Goal: Task Accomplishment & Management: Manage account settings

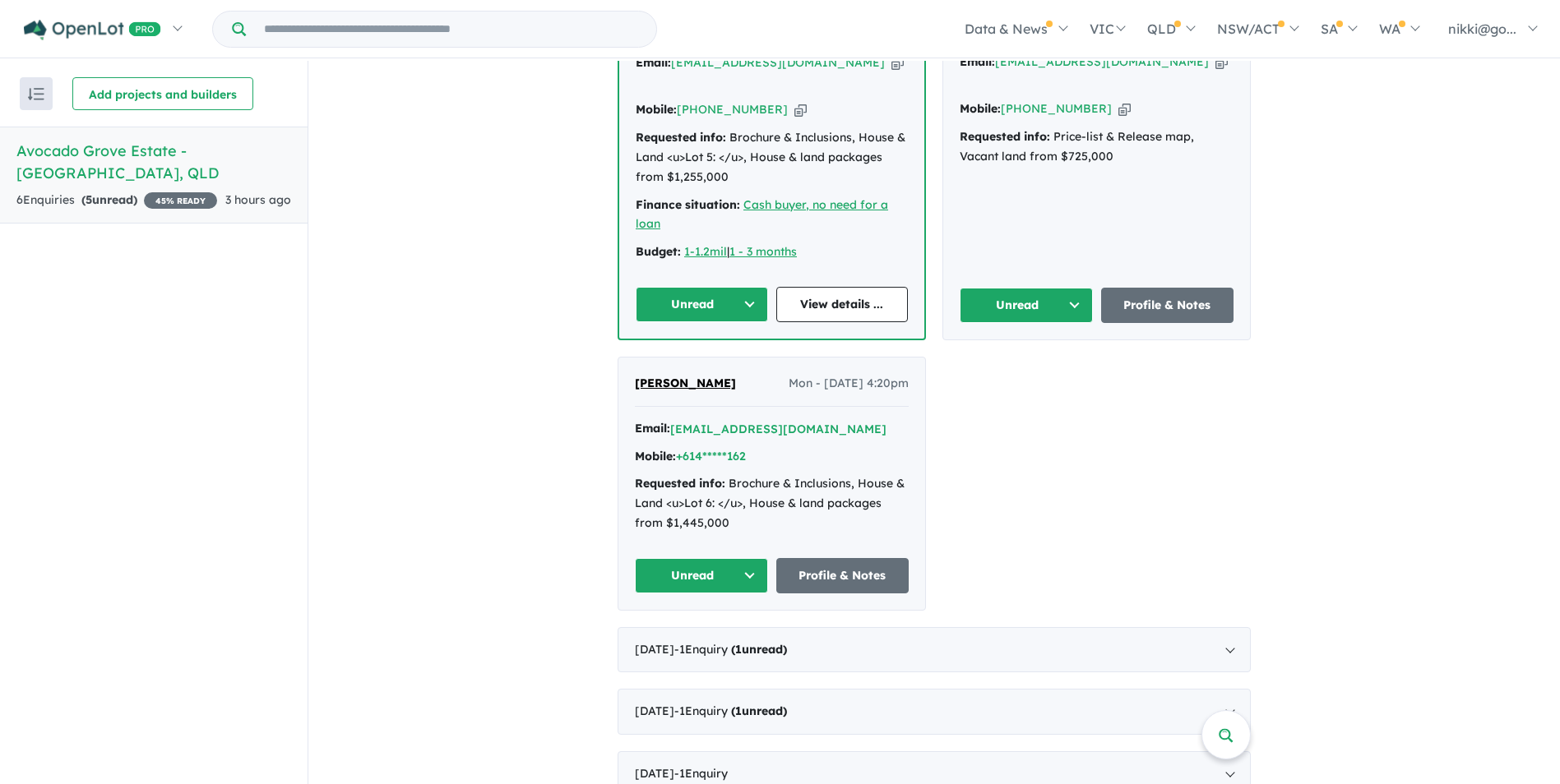
scroll to position [793, 0]
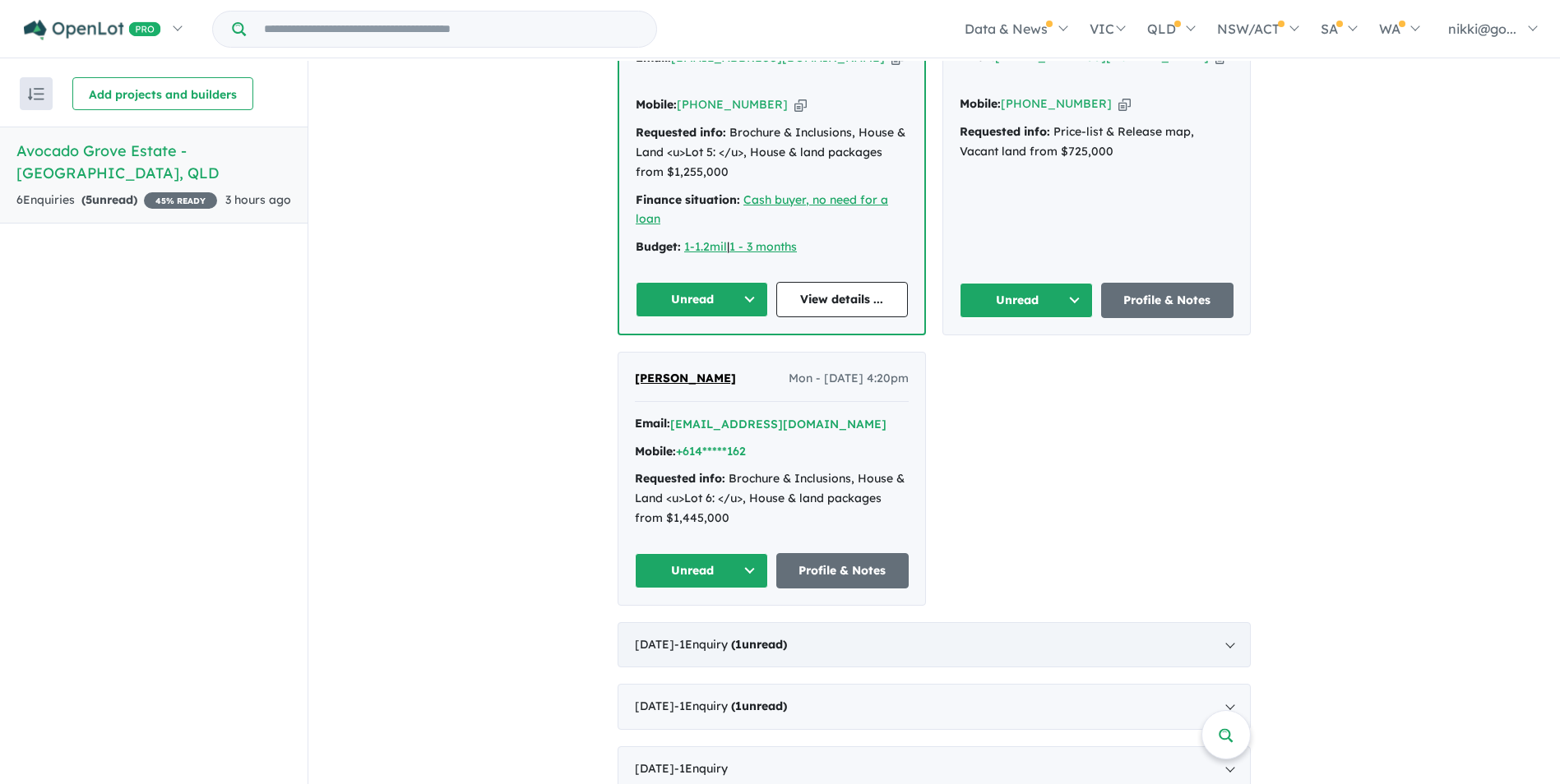
click at [724, 637] on span "- 1 Enquir y ( 1 unread)" at bounding box center [731, 644] width 113 height 14
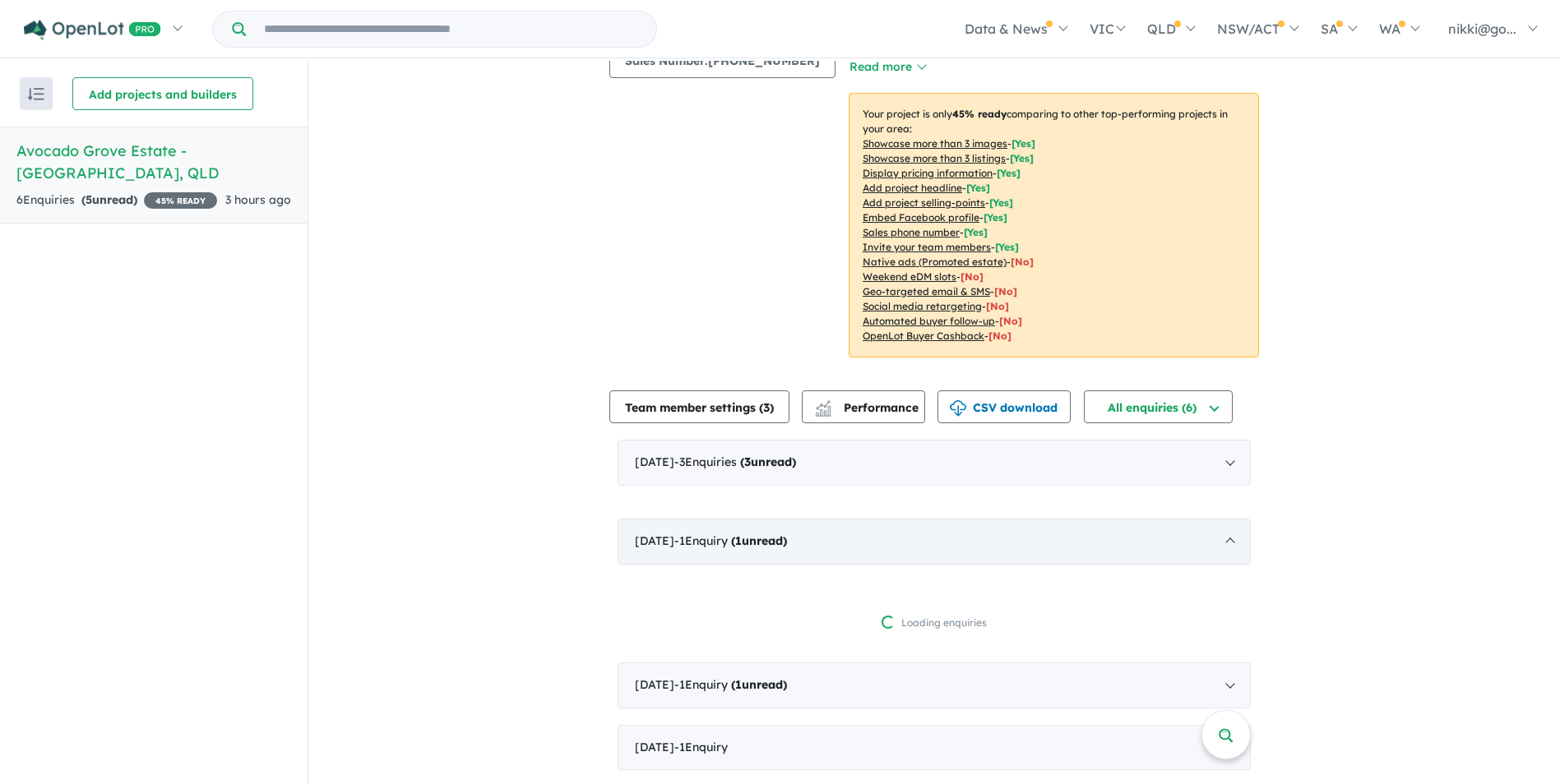
scroll to position [3, 0]
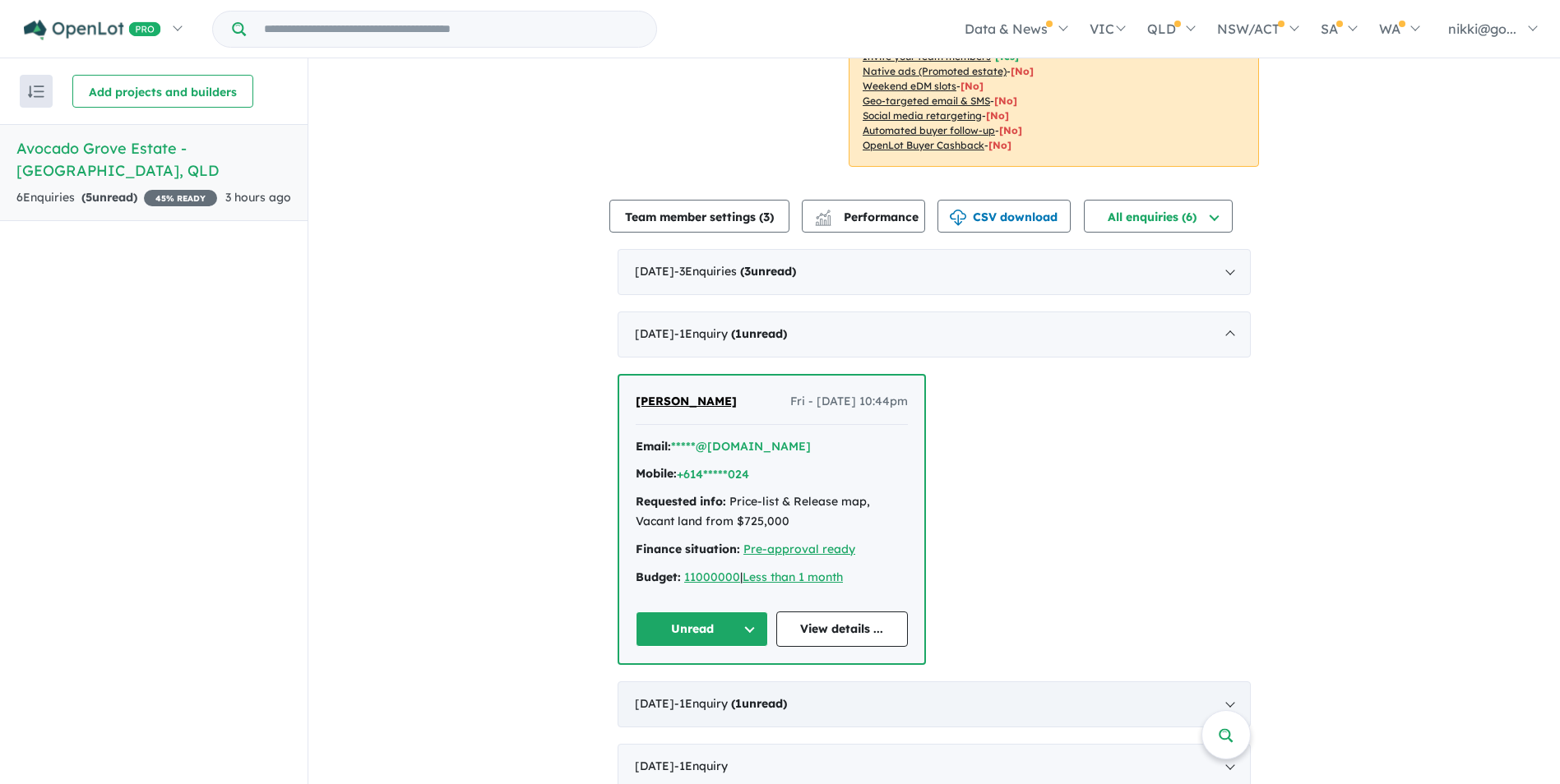
click at [711, 696] on span "- 1 Enquir y ( 1 unread)" at bounding box center [731, 703] width 113 height 14
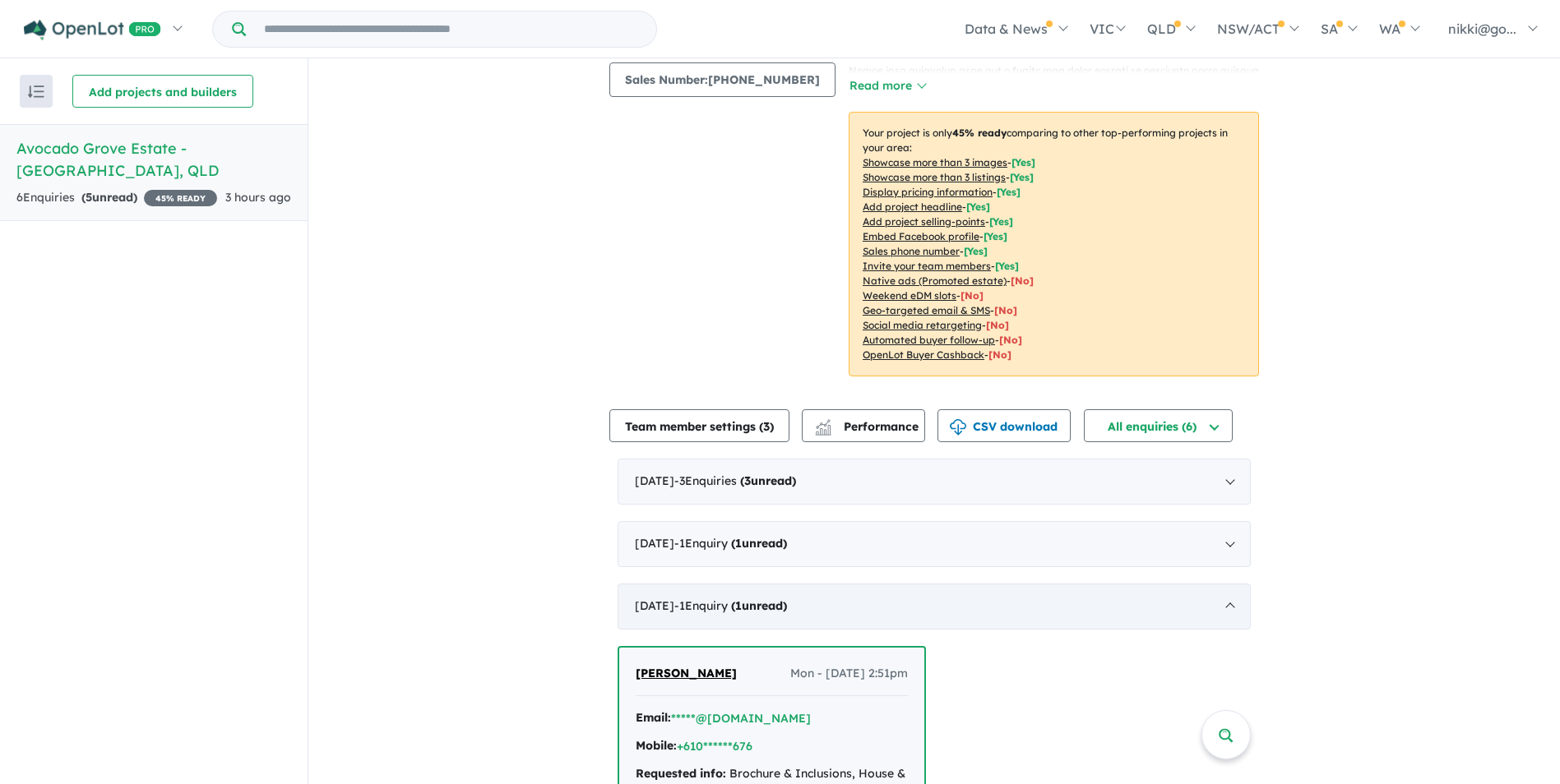
scroll to position [503, 0]
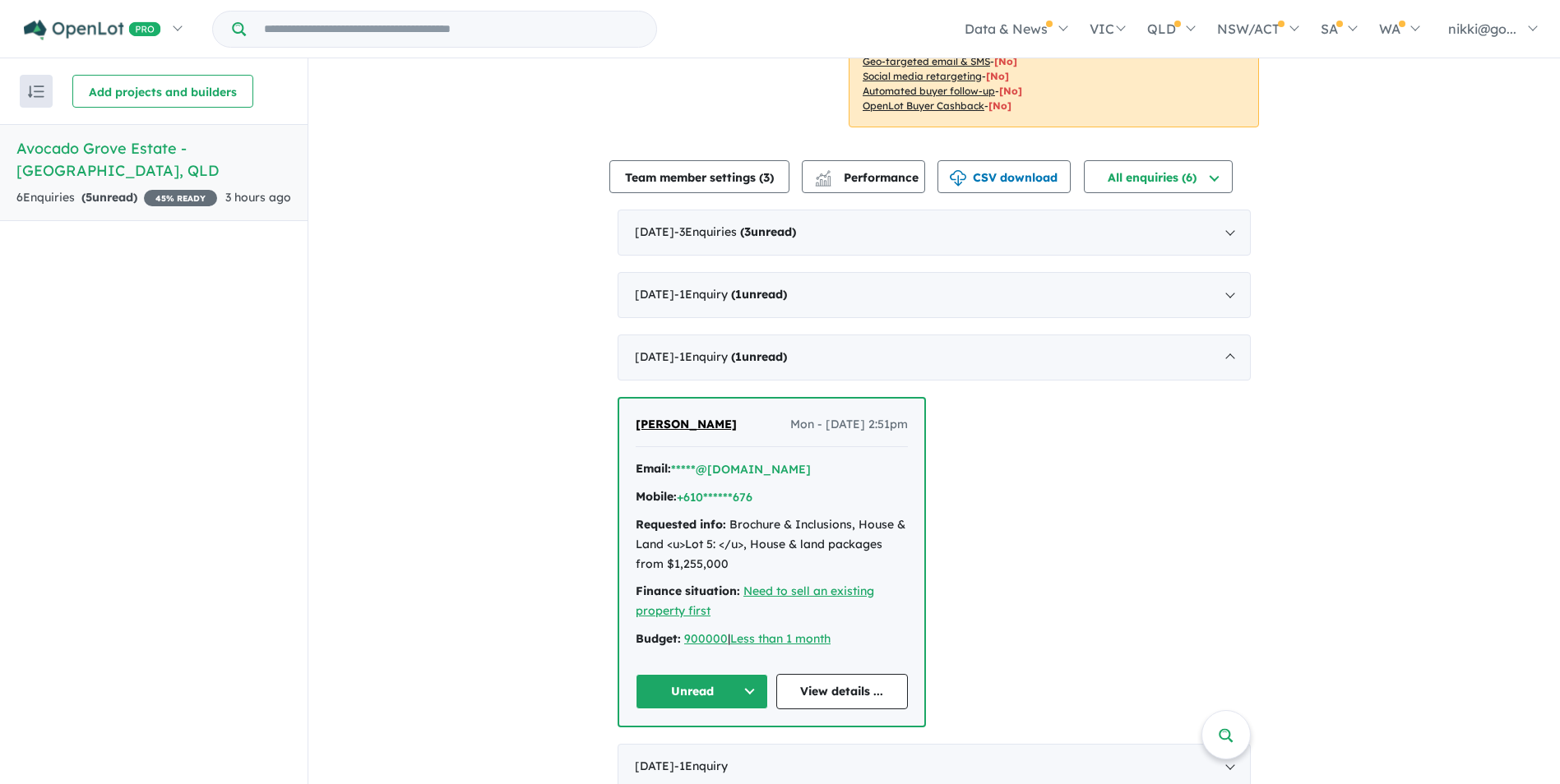
click at [1010, 584] on div "[PERSON_NAME] Mon - [DATE] 2:51pm Email: *****@[DOMAIN_NAME] Mobile: +610******…" at bounding box center [933, 562] width 633 height 331
click at [1038, 534] on div "[PERSON_NAME] Mon - [DATE] 2:51pm Email: *****@[DOMAIN_NAME] Mobile: +610******…" at bounding box center [933, 562] width 633 height 331
click at [1421, 489] on div "View all projects in your account [GEOGRAPHIC_DATA] - Maleny 45 % READY Land si…" at bounding box center [934, 181] width 1251 height 1251
click at [728, 758] on span "- 1 Enquir y ( 0 unread)" at bounding box center [701, 765] width 54 height 14
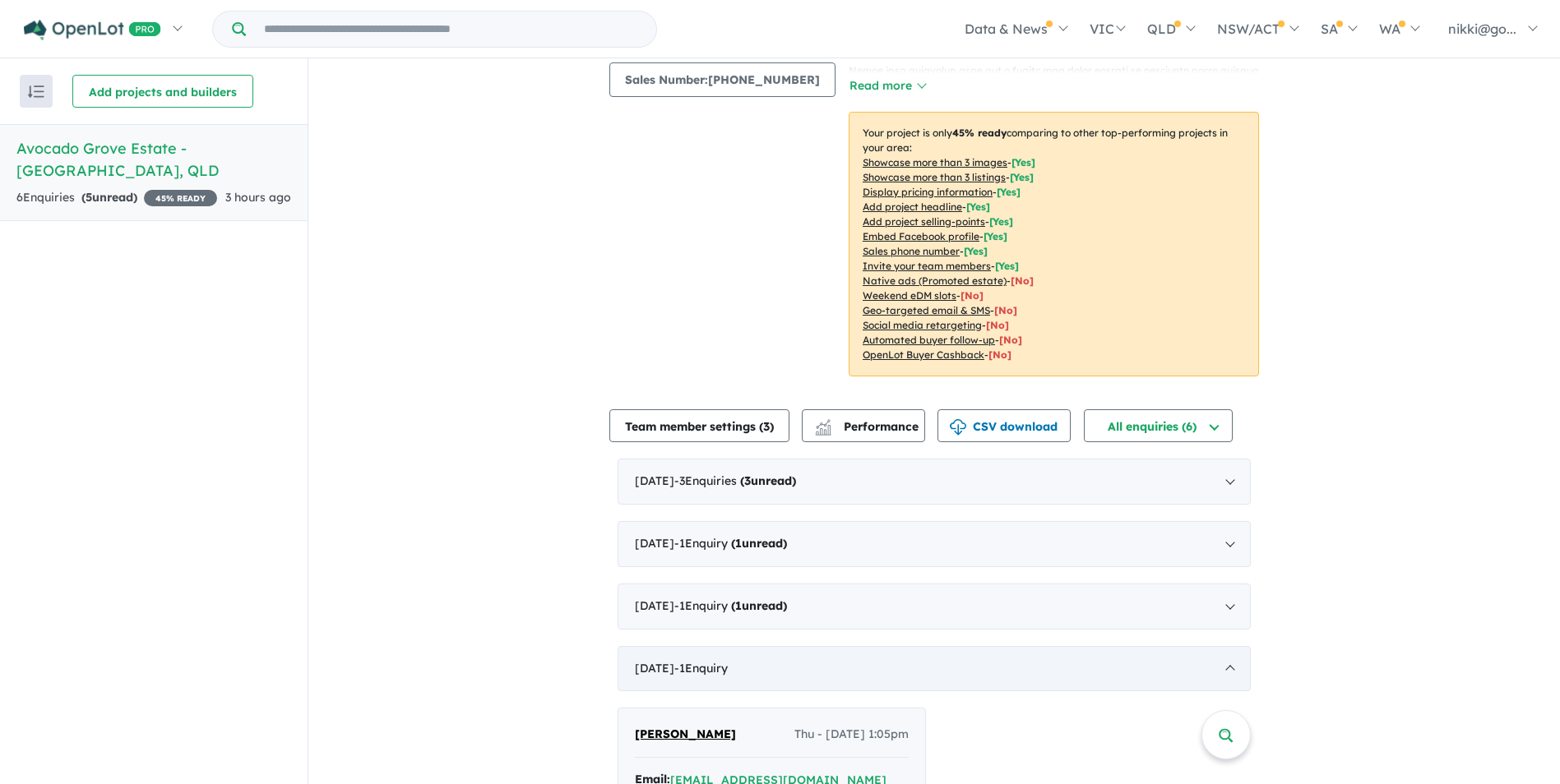
scroll to position [406, 0]
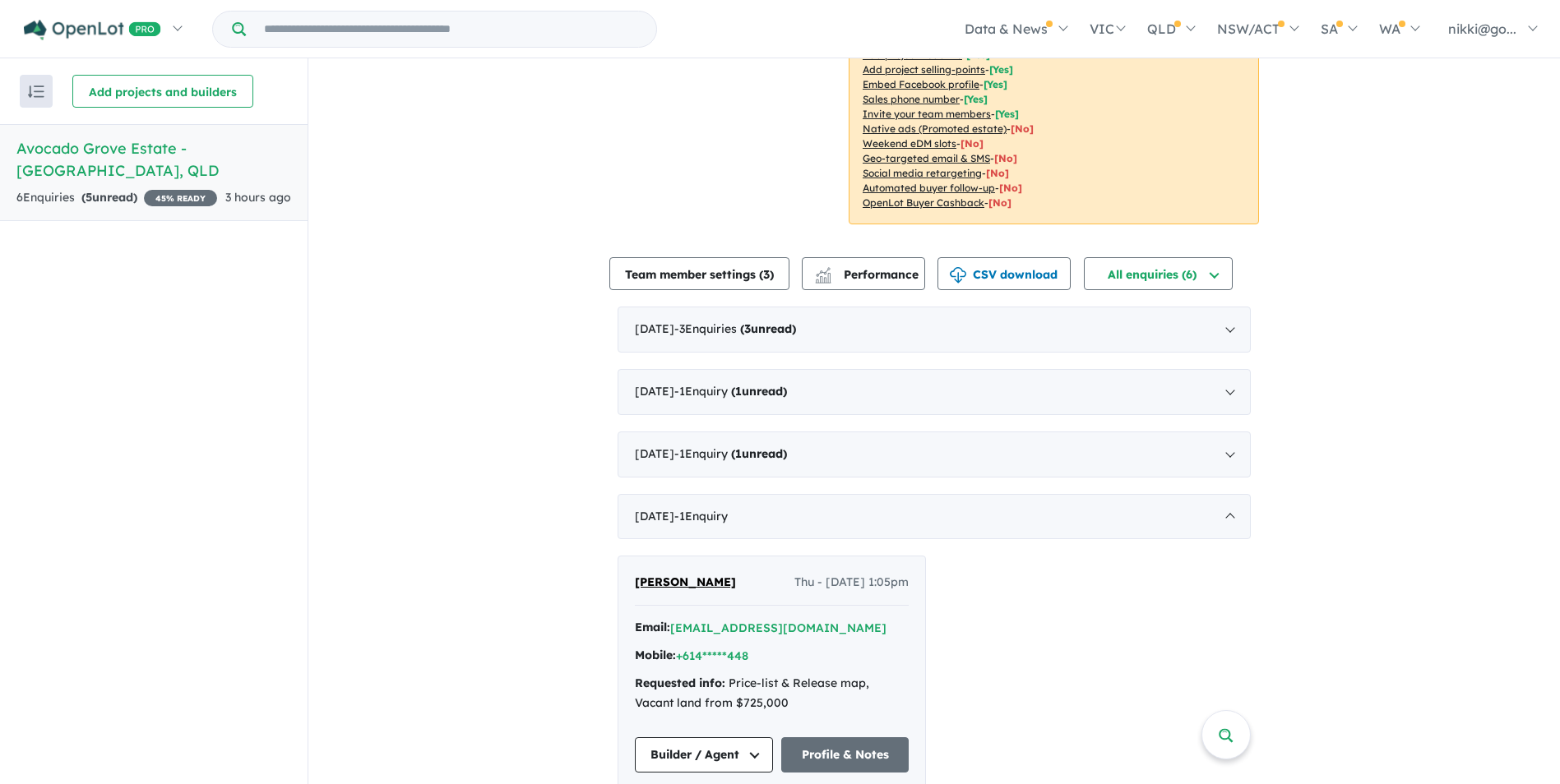
click at [1338, 526] on div "View all projects in your account [GEOGRAPHIC_DATA] - Maleny 45 % READY Land si…" at bounding box center [934, 229] width 1251 height 1154
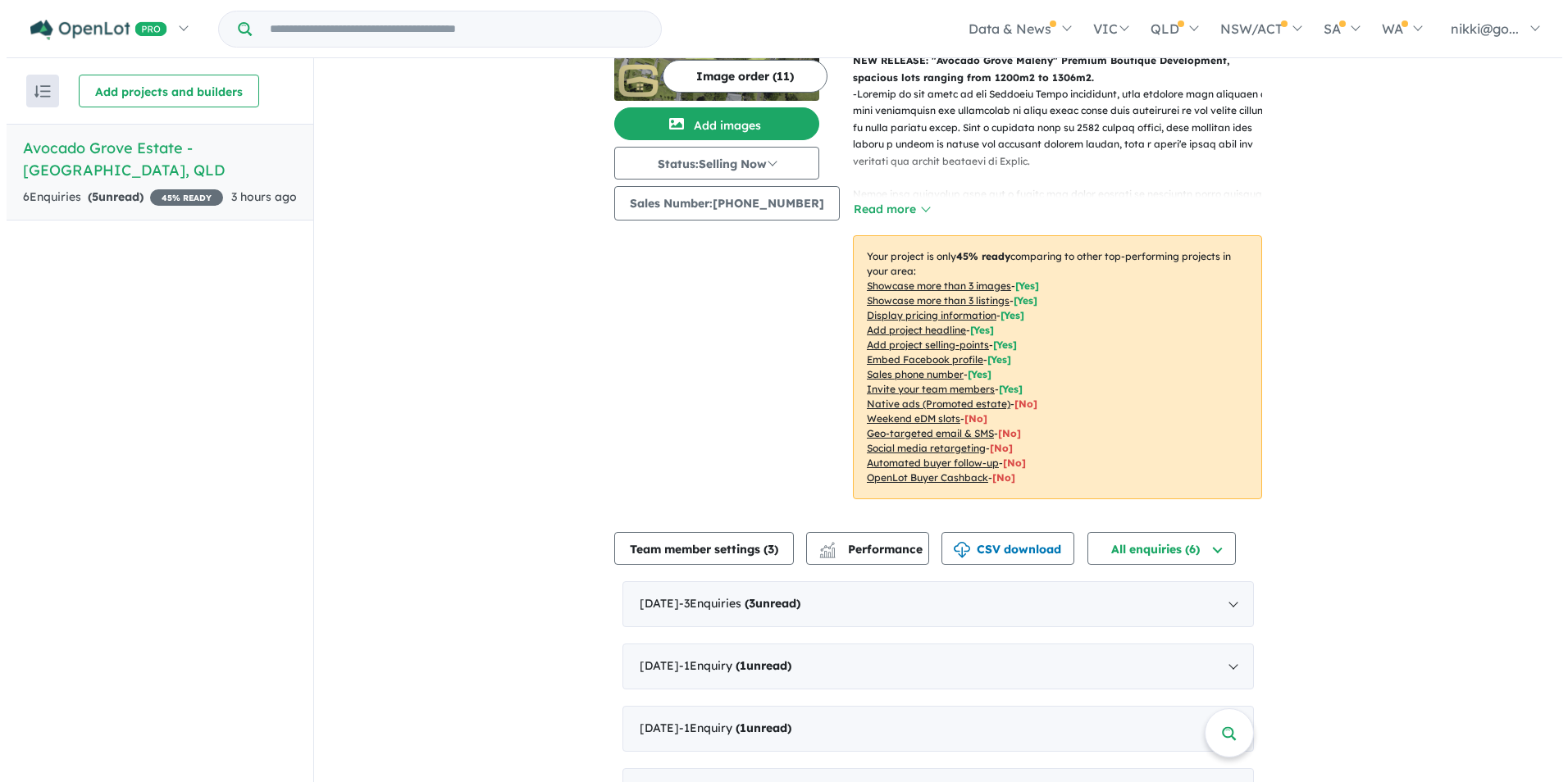
scroll to position [0, 0]
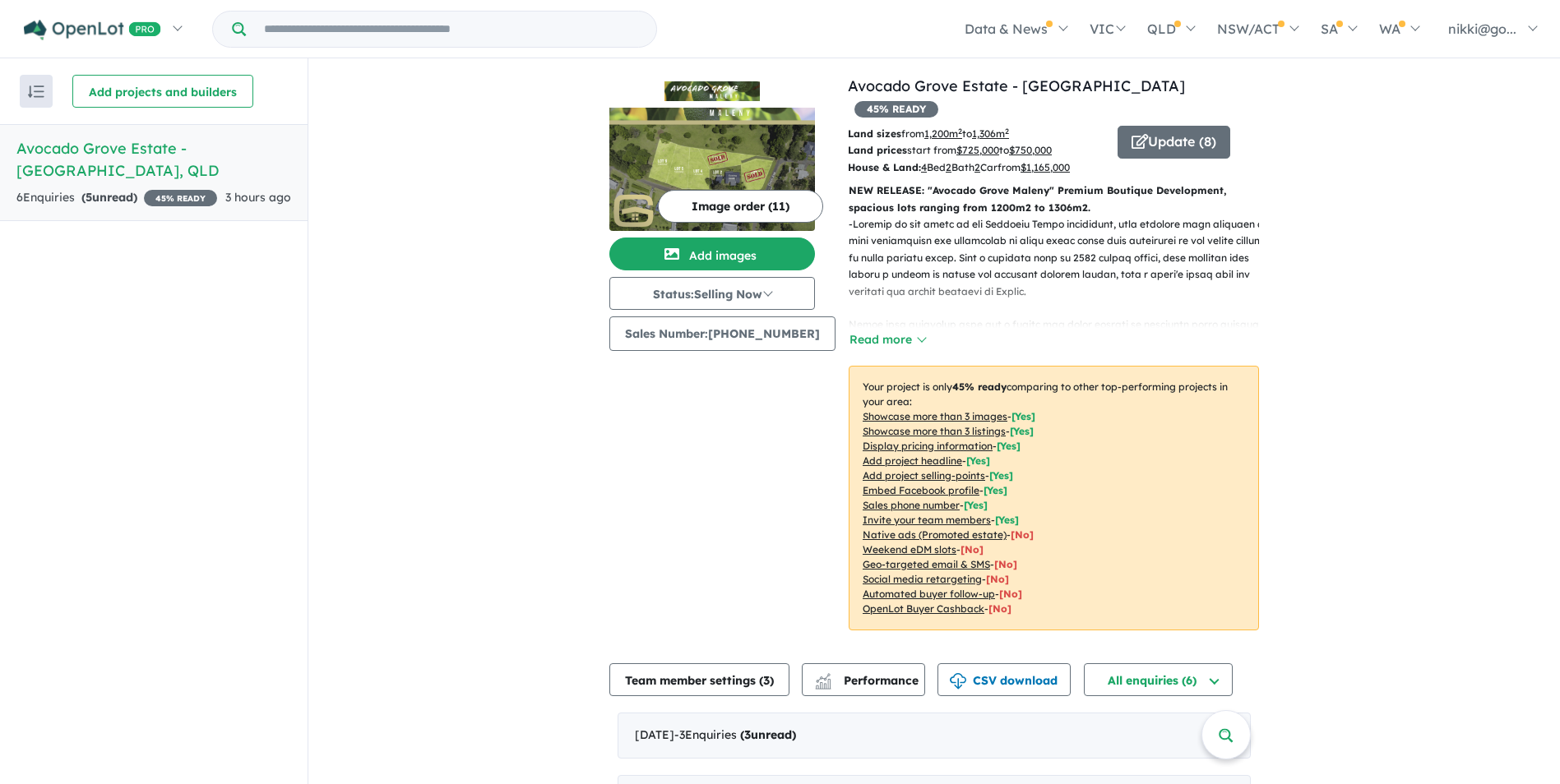
click at [708, 204] on button "Image order ( 11 )" at bounding box center [741, 206] width 165 height 33
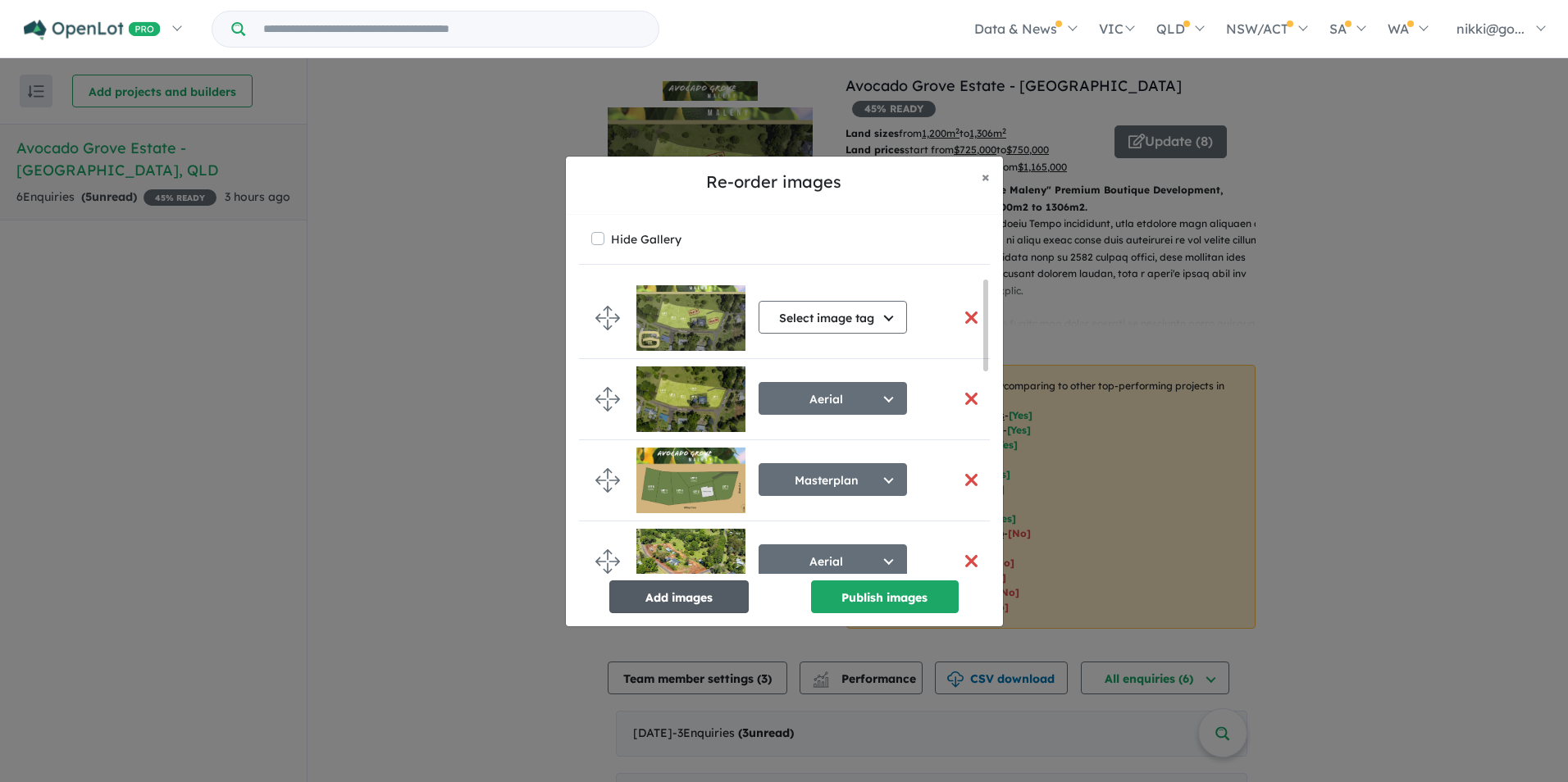
click at [697, 601] on button "Add images" at bounding box center [679, 597] width 139 height 33
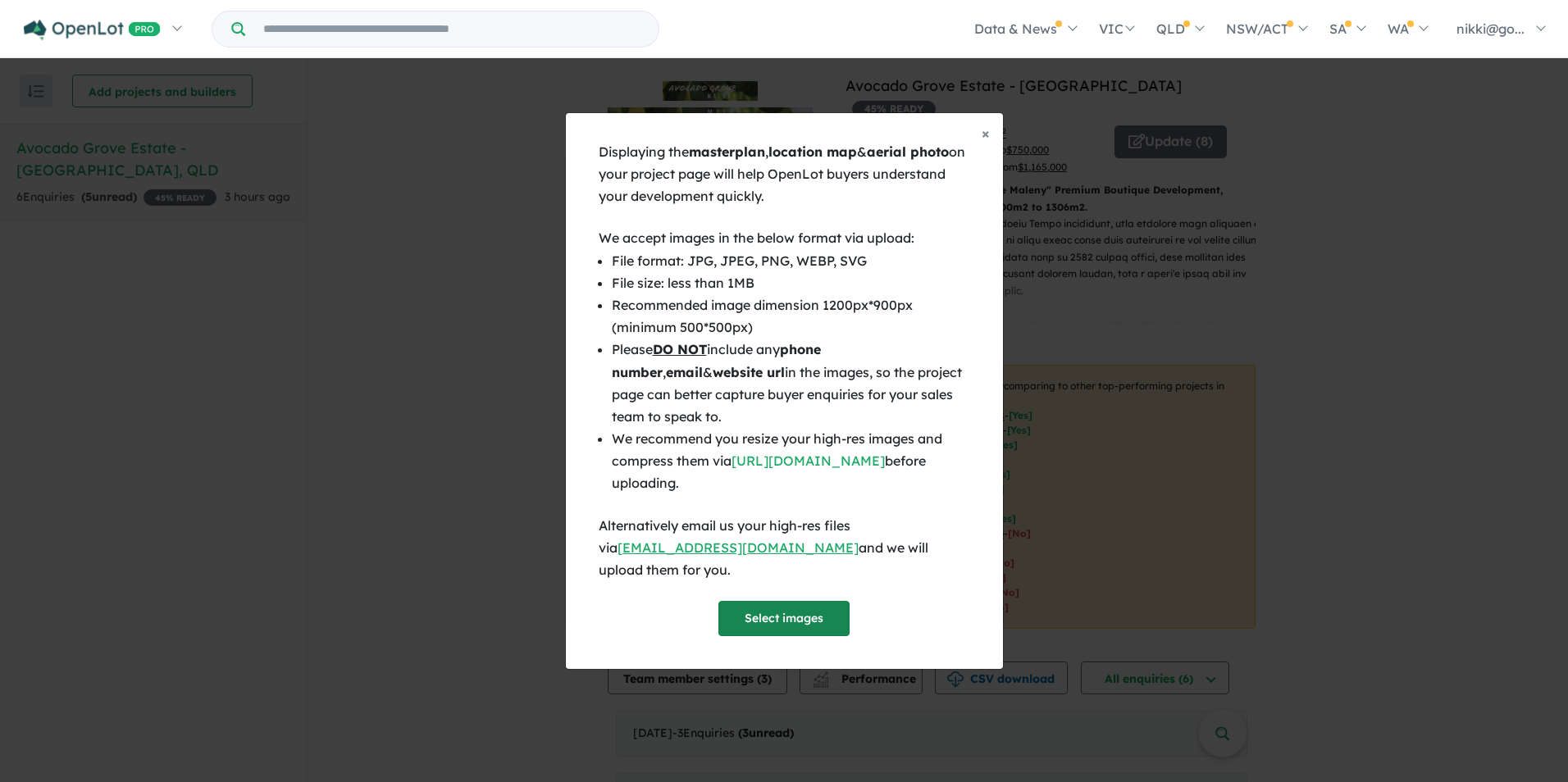
click at [777, 608] on button "Select images" at bounding box center [784, 618] width 131 height 35
click at [775, 604] on button "Select images" at bounding box center [784, 618] width 131 height 35
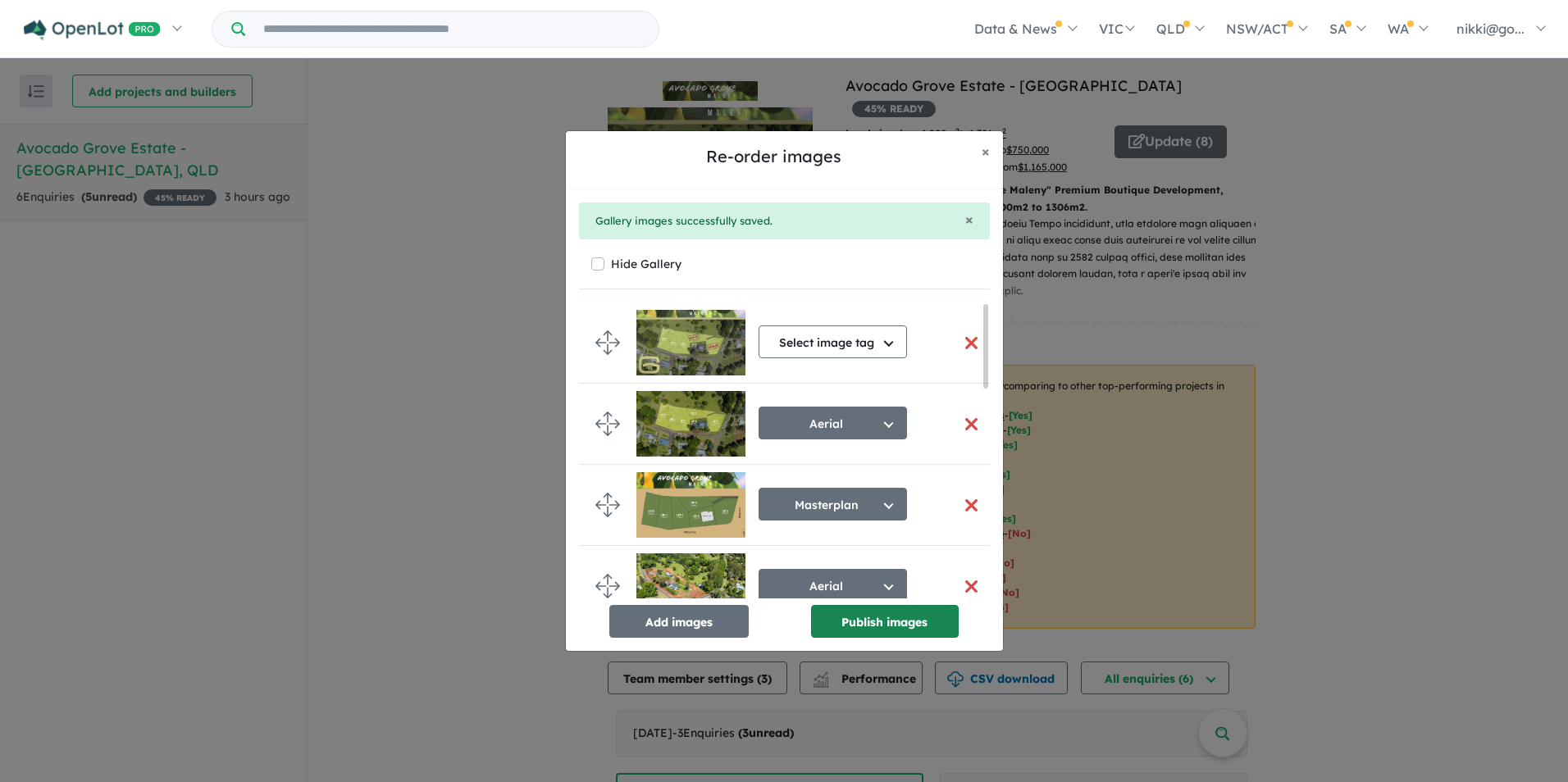
click at [875, 620] on button "Publish images" at bounding box center [885, 621] width 148 height 33
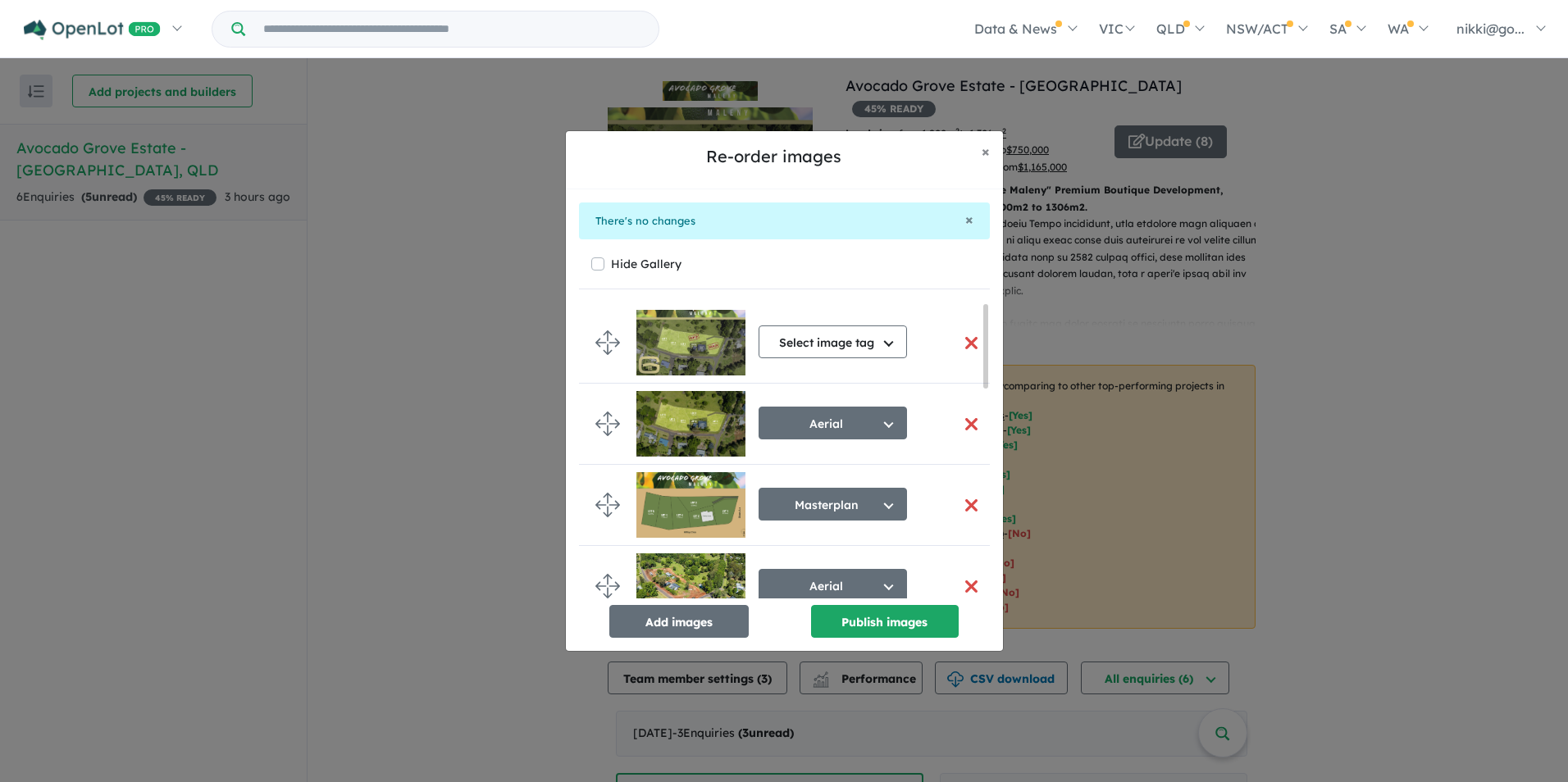
click at [967, 339] on button "button" at bounding box center [972, 343] width 35 height 35
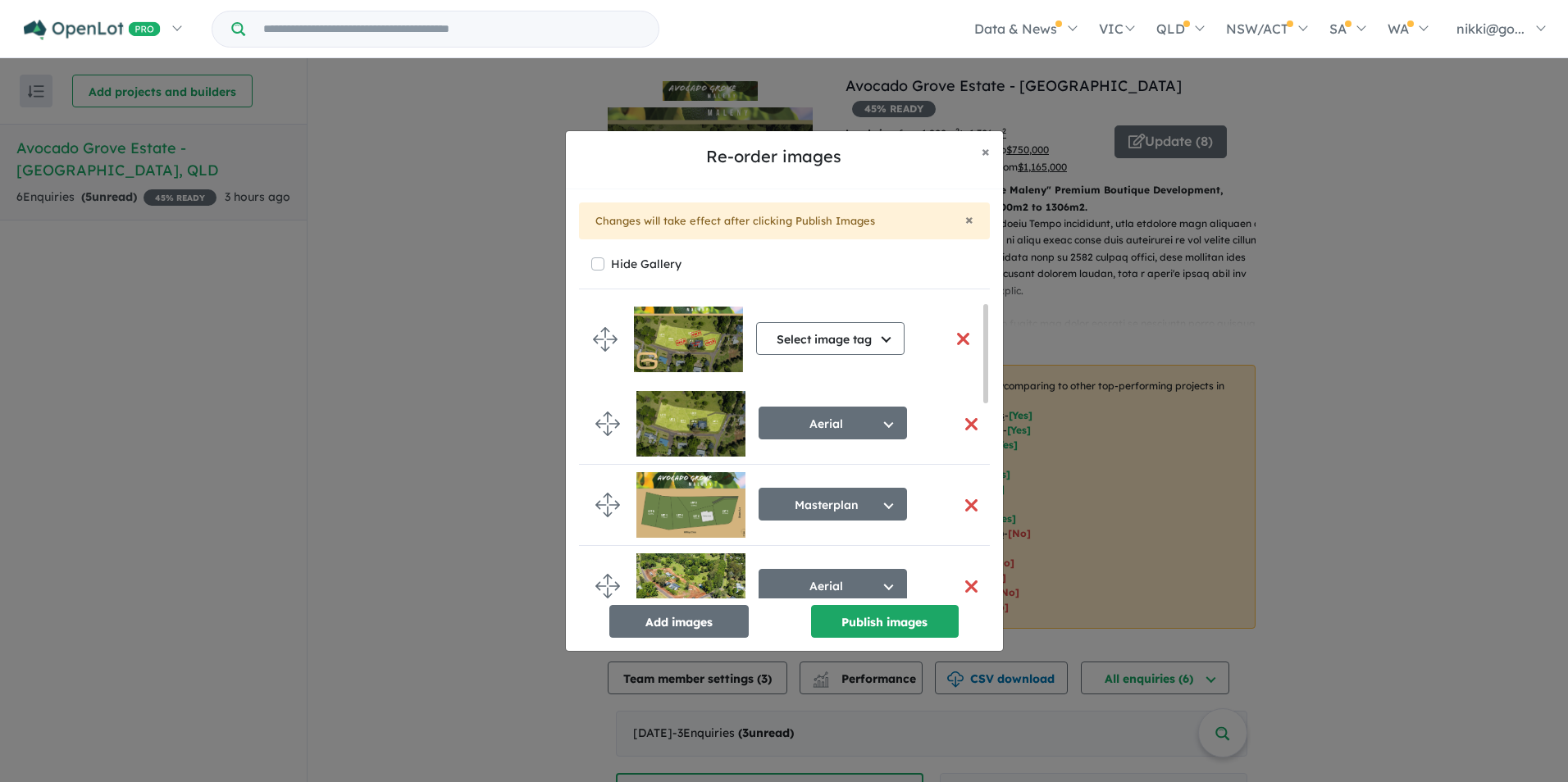
drag, startPoint x: 605, startPoint y: 560, endPoint x: 602, endPoint y: 335, distance: 225.0
click at [904, 620] on button "Publish images" at bounding box center [885, 621] width 148 height 33
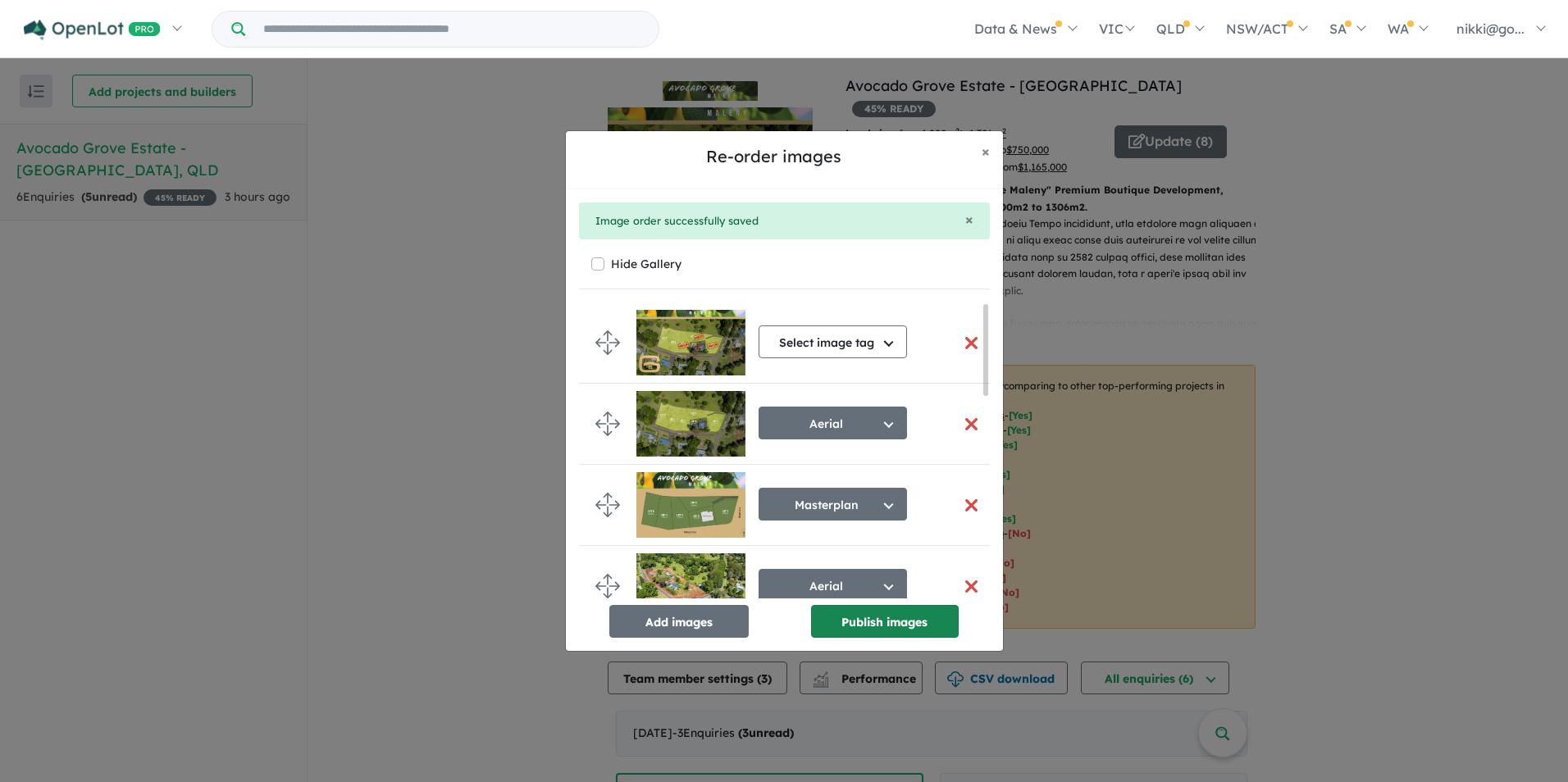
click at [904, 620] on button "Publish images" at bounding box center [885, 621] width 148 height 33
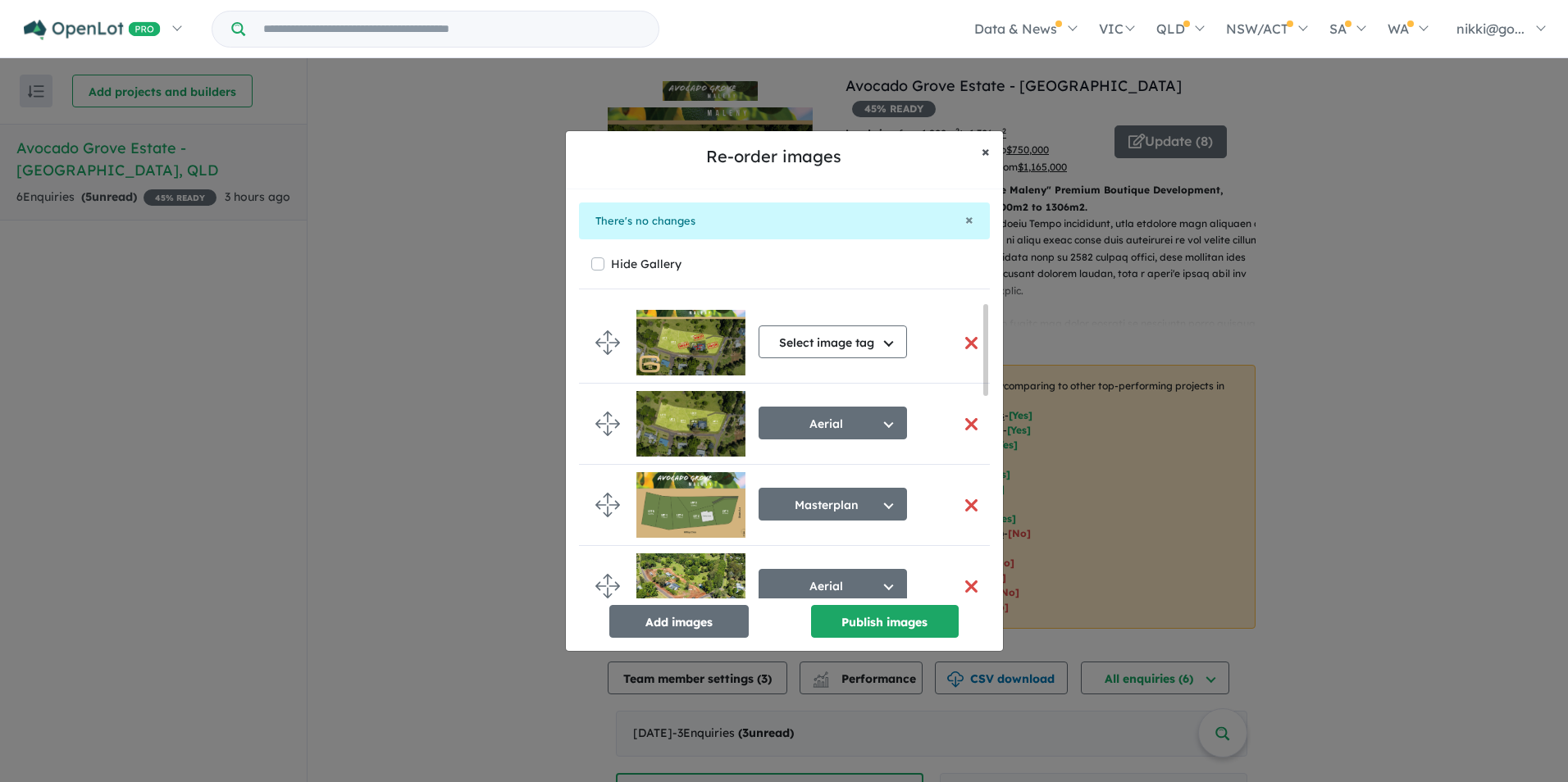
click at [982, 145] on span "×" at bounding box center [986, 151] width 9 height 19
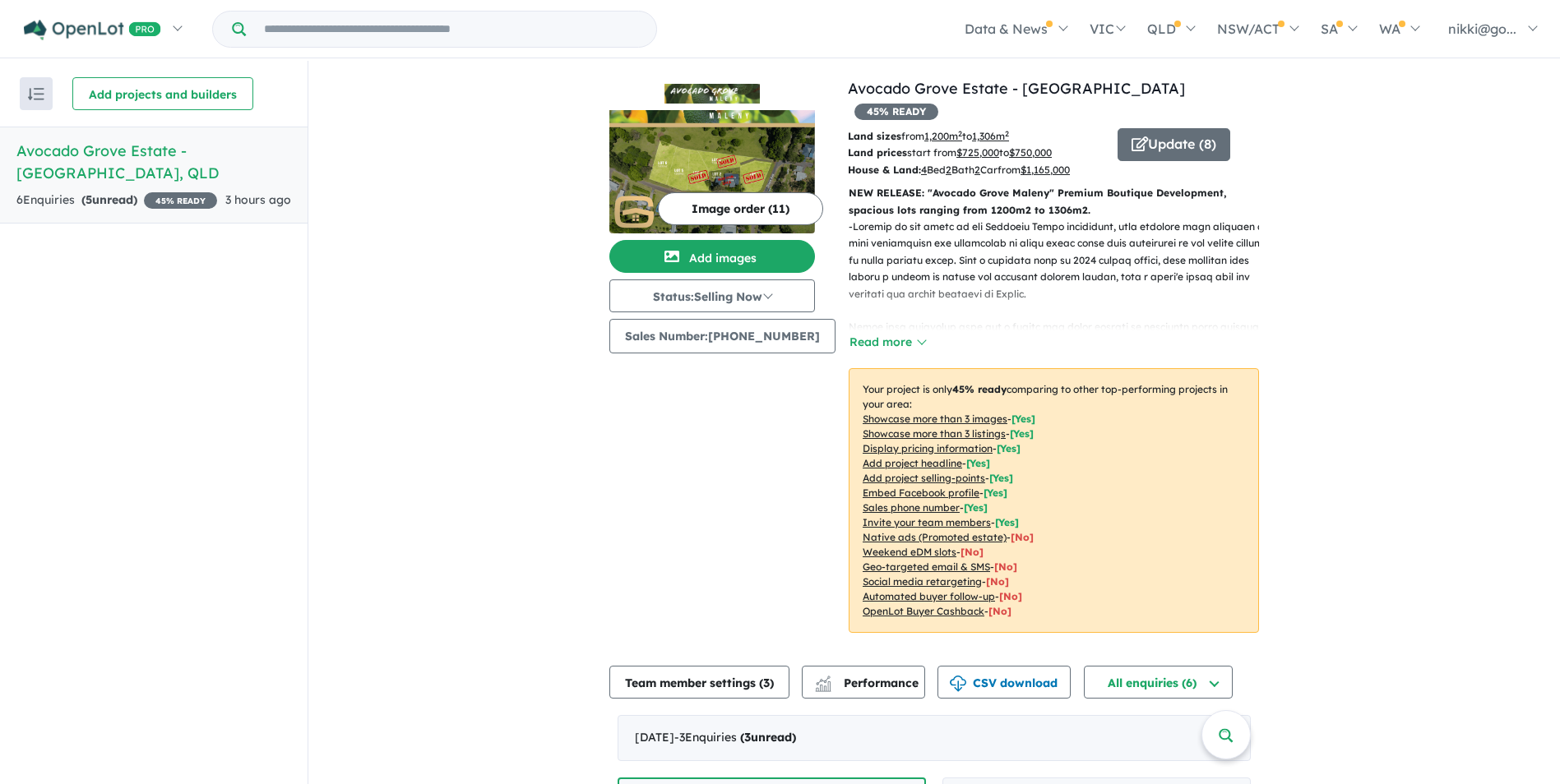
click at [33, 90] on img "button" at bounding box center [36, 94] width 16 height 12
